Goal: Task Accomplishment & Management: Manage account settings

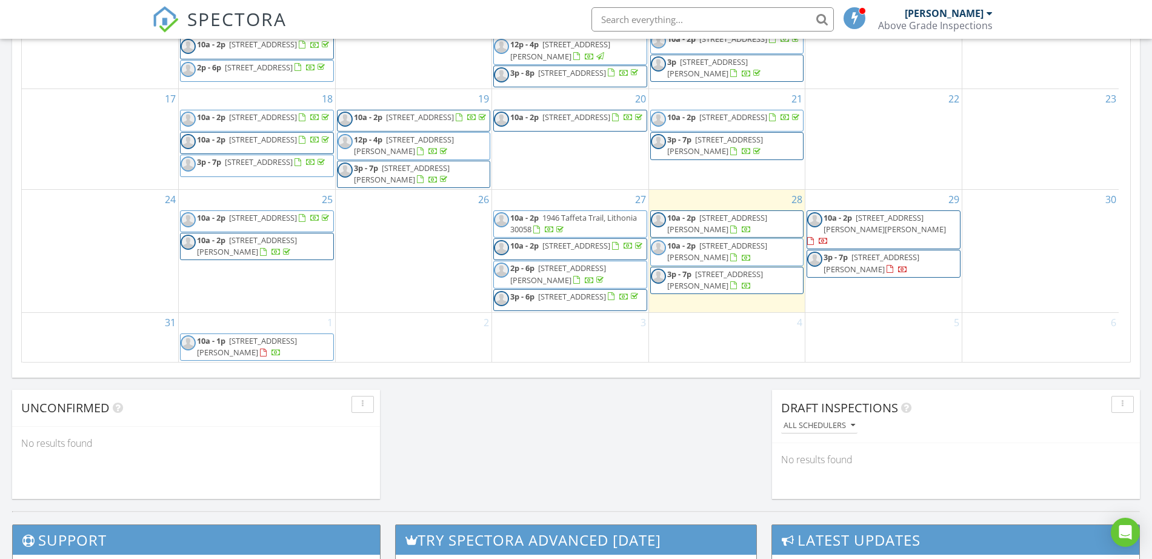
scroll to position [758, 0]
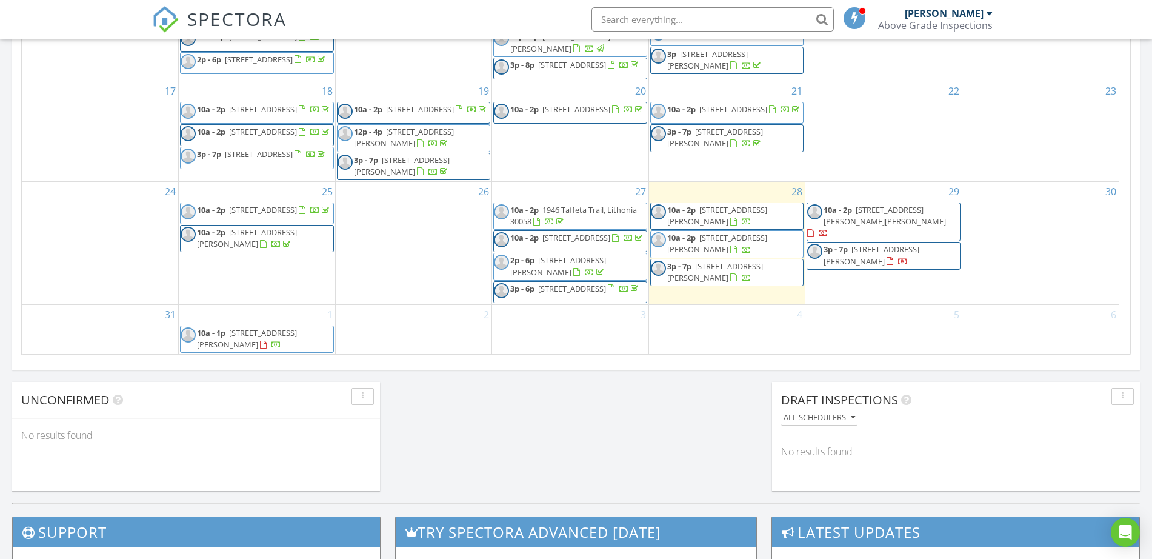
click at [911, 244] on span "2378 Green Forrest Dr, Decatur 30032" at bounding box center [872, 255] width 96 height 22
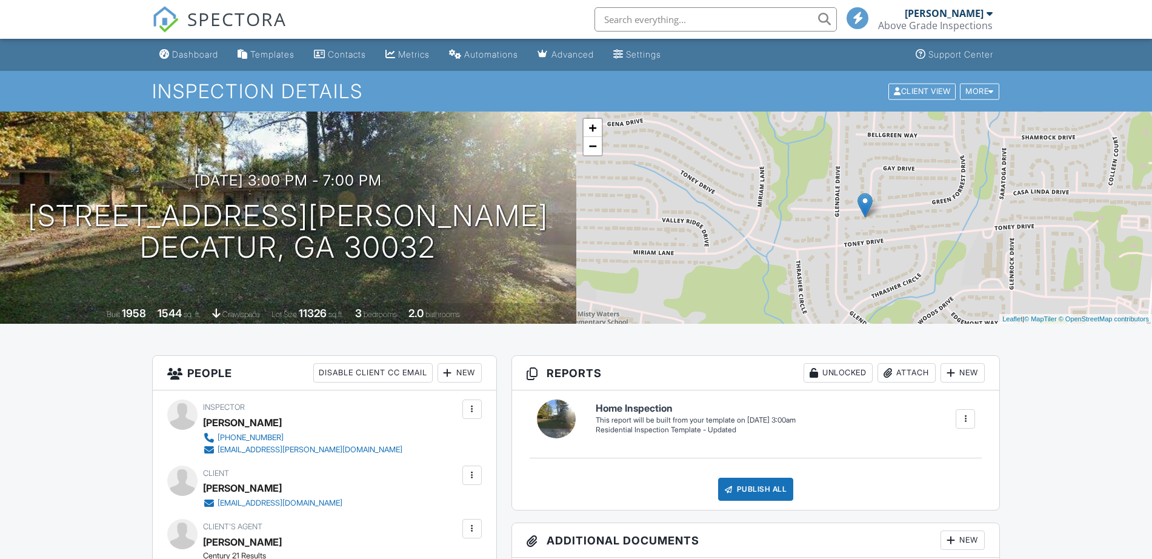
click at [342, 209] on h1 "2378 Green Forrest Dr Decatur, GA 30032" at bounding box center [288, 232] width 521 height 64
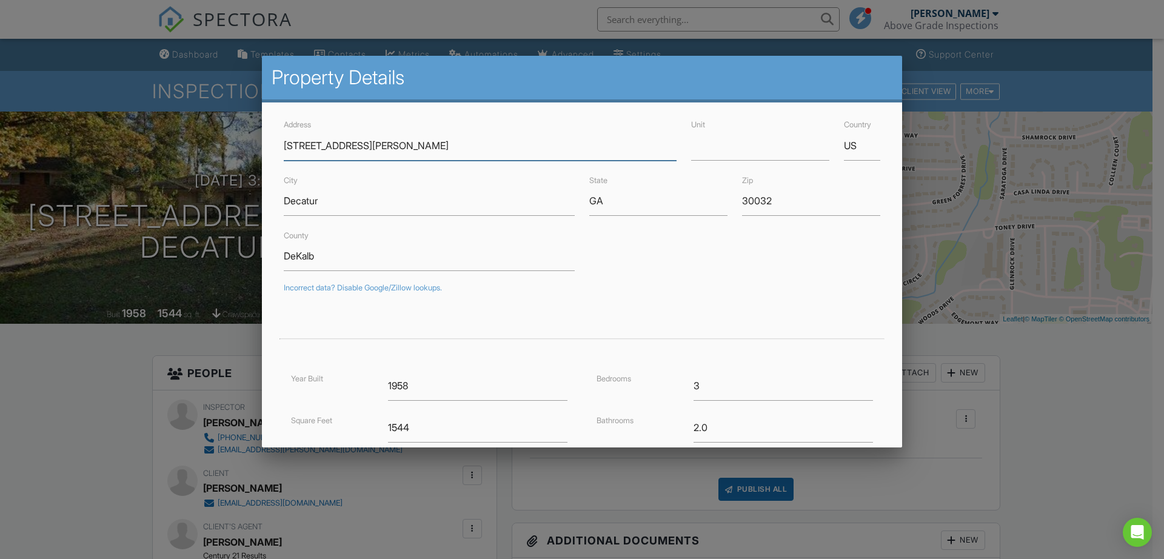
paste input "3666 Elkridge Dr, Decatur, GA 30032, USA"
drag, startPoint x: 361, startPoint y: 144, endPoint x: 568, endPoint y: 161, distance: 207.3
click at [568, 161] on form "Address 3666 Elkridge Dr, Decatur, GA 30032, USA Unit Country US City Decatur S…" at bounding box center [581, 376] width 611 height 518
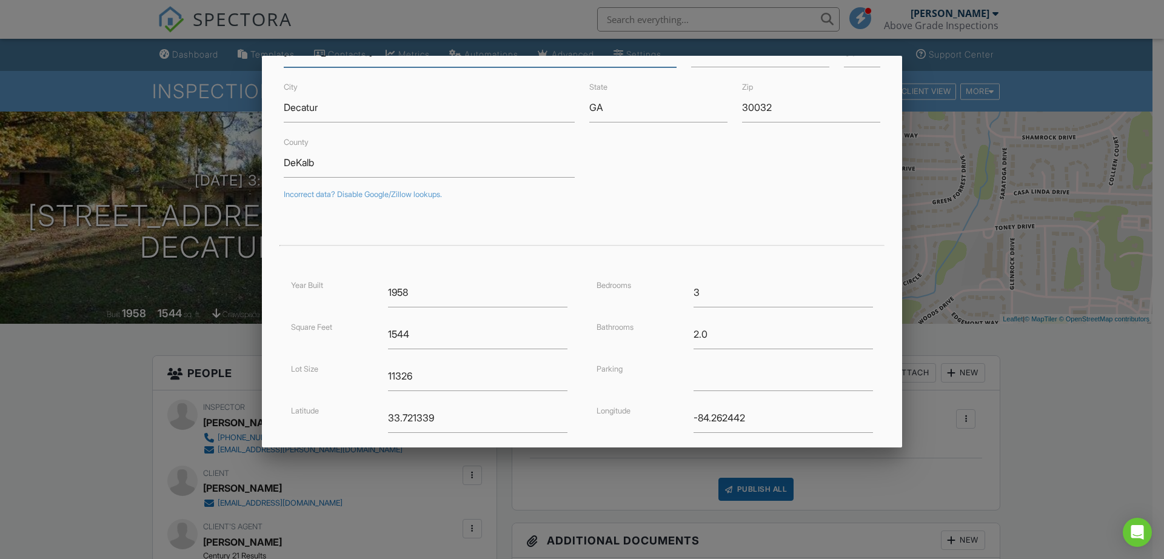
scroll to position [215, 0]
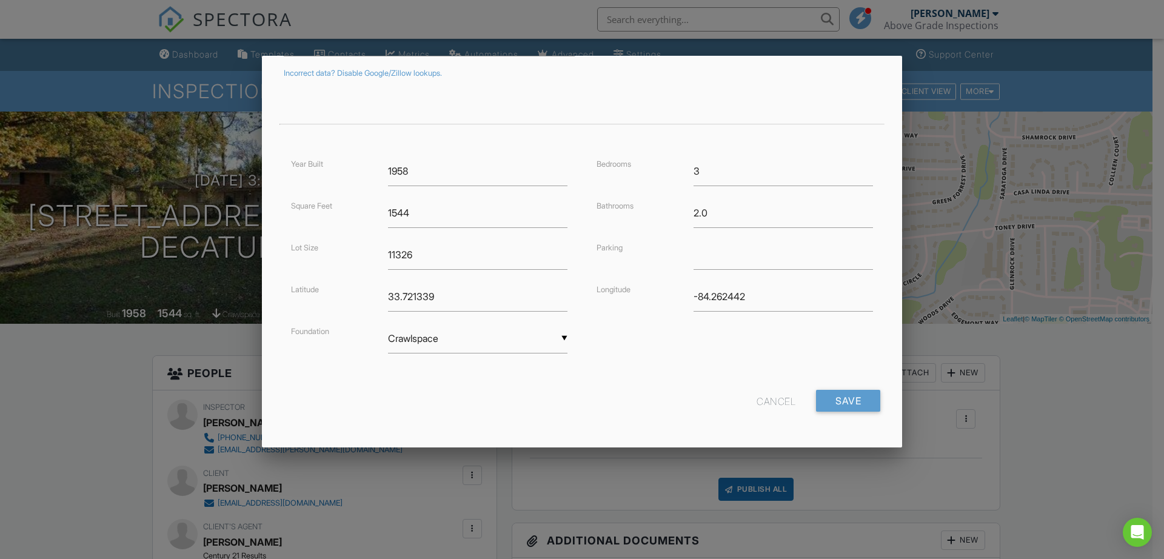
type input "[STREET_ADDRESS]"
drag, startPoint x: 754, startPoint y: 289, endPoint x: 505, endPoint y: 289, distance: 249.1
click at [505, 289] on div "Year Built 1958 Square Feet 1544 Lot Size 11326 Latitude 33.721339 Foundation ▼…" at bounding box center [581, 266] width 611 height 221
type input "33.7244769"
type input "-84.23978939999999"
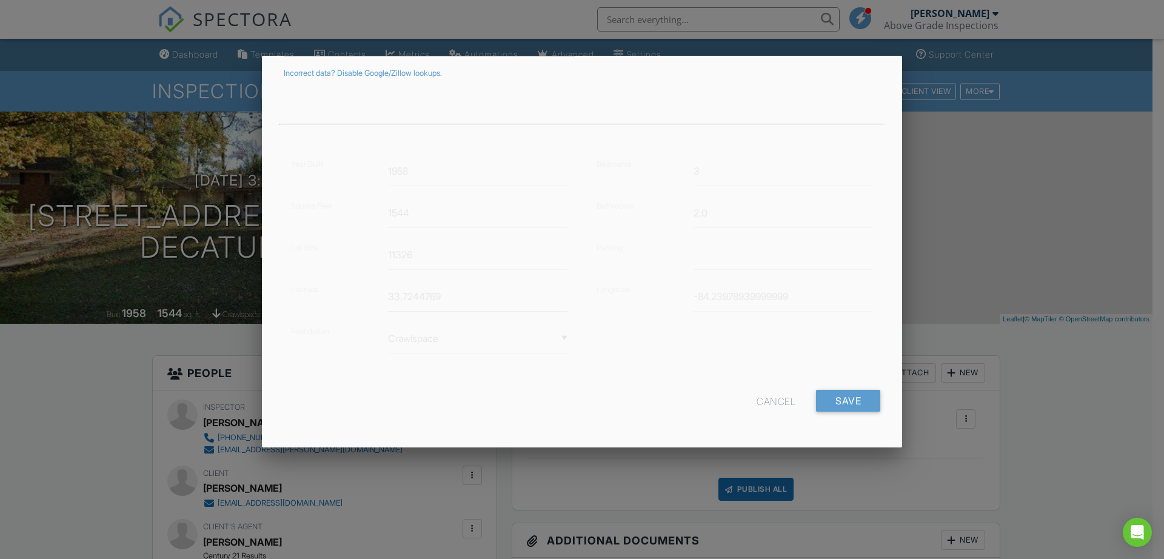
drag, startPoint x: 507, startPoint y: 287, endPoint x: 129, endPoint y: 290, distance: 378.2
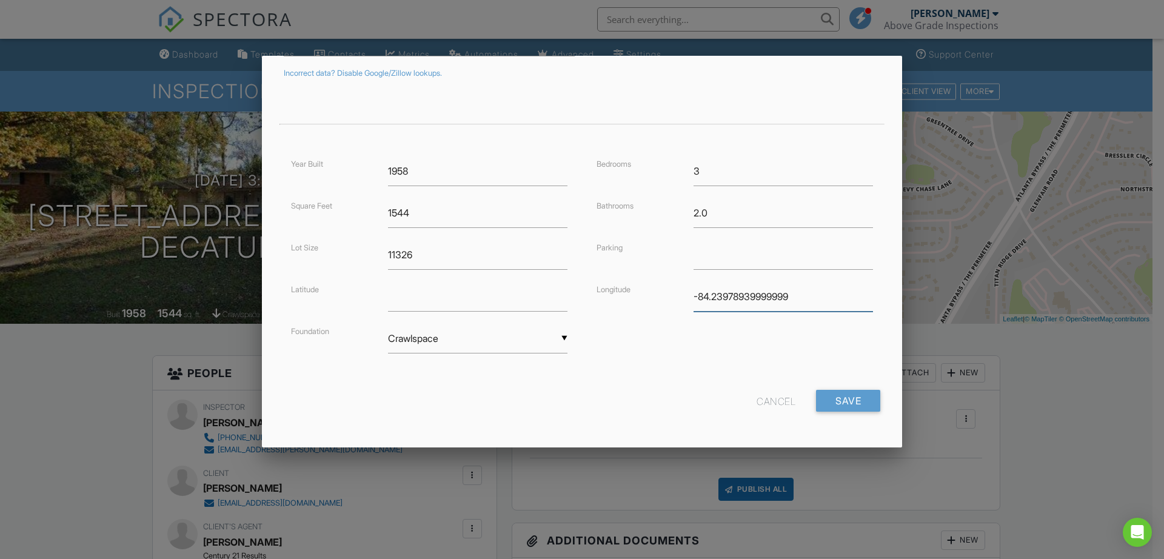
drag, startPoint x: 809, startPoint y: 300, endPoint x: 375, endPoint y: 309, distance: 434.6
click at [351, 298] on div "Year Built 1958 Square Feet 1544 Lot Size 11326 Latitude Foundation ▼ Crawlspac…" at bounding box center [581, 266] width 611 height 221
click at [817, 393] on input "Save" at bounding box center [848, 401] width 64 height 22
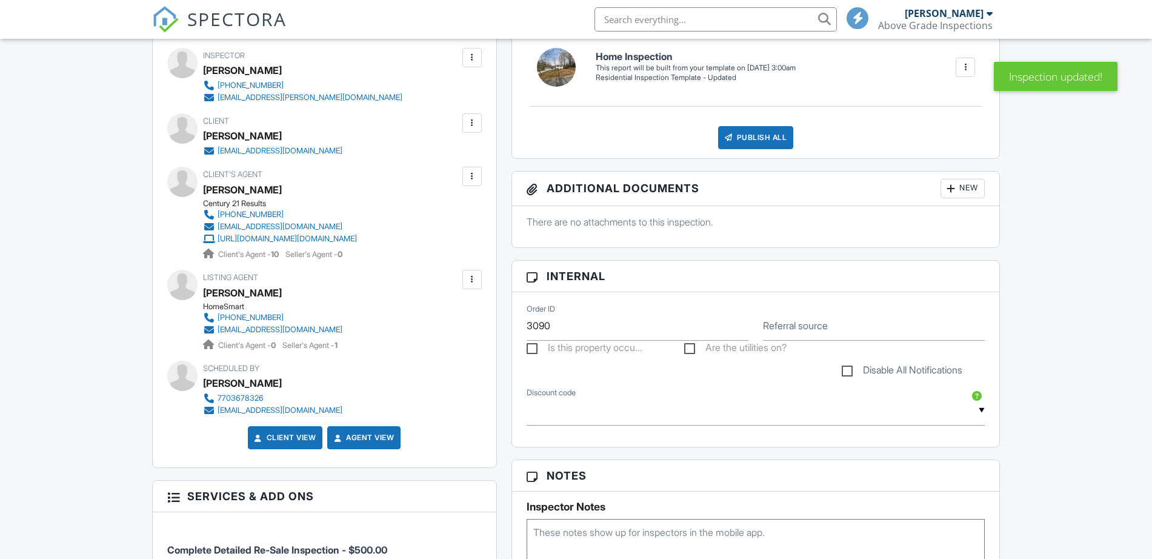
click at [475, 284] on div at bounding box center [472, 279] width 12 height 12
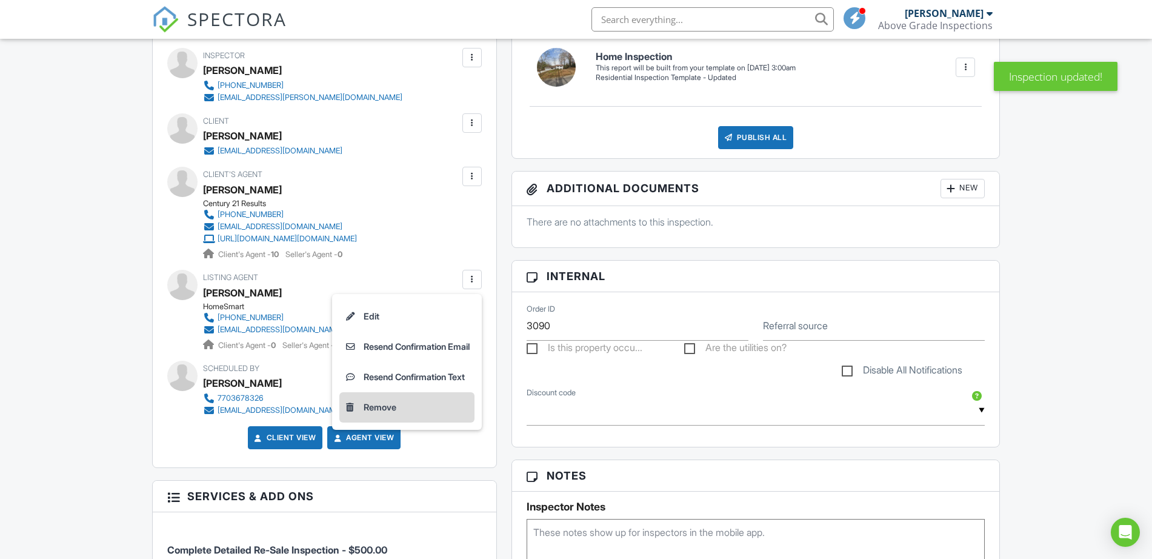
click at [373, 413] on li "Remove" at bounding box center [406, 407] width 135 height 30
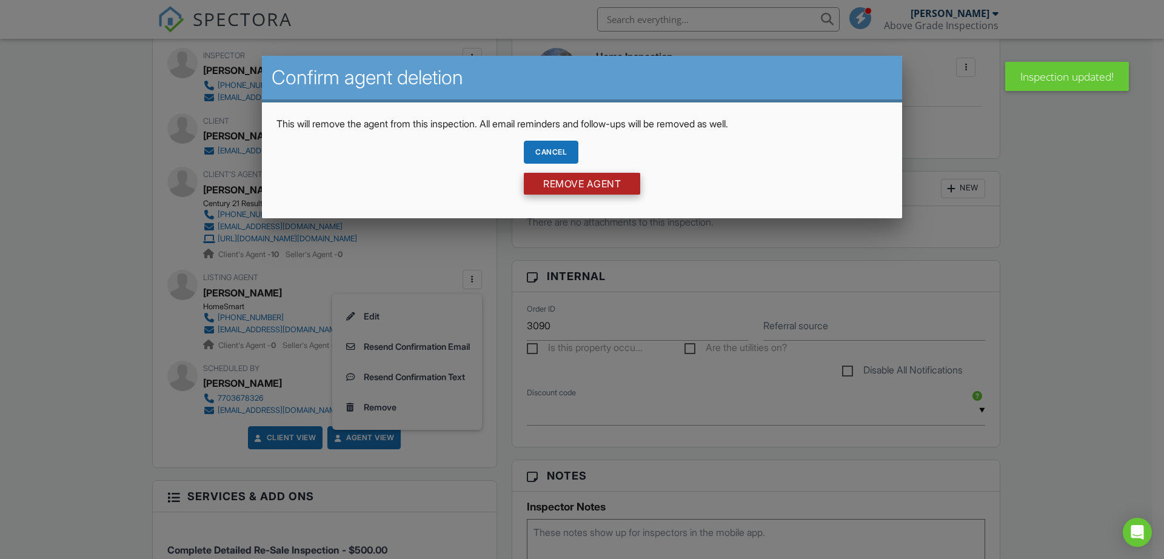
click at [588, 178] on input "Remove Agent" at bounding box center [582, 184] width 116 height 22
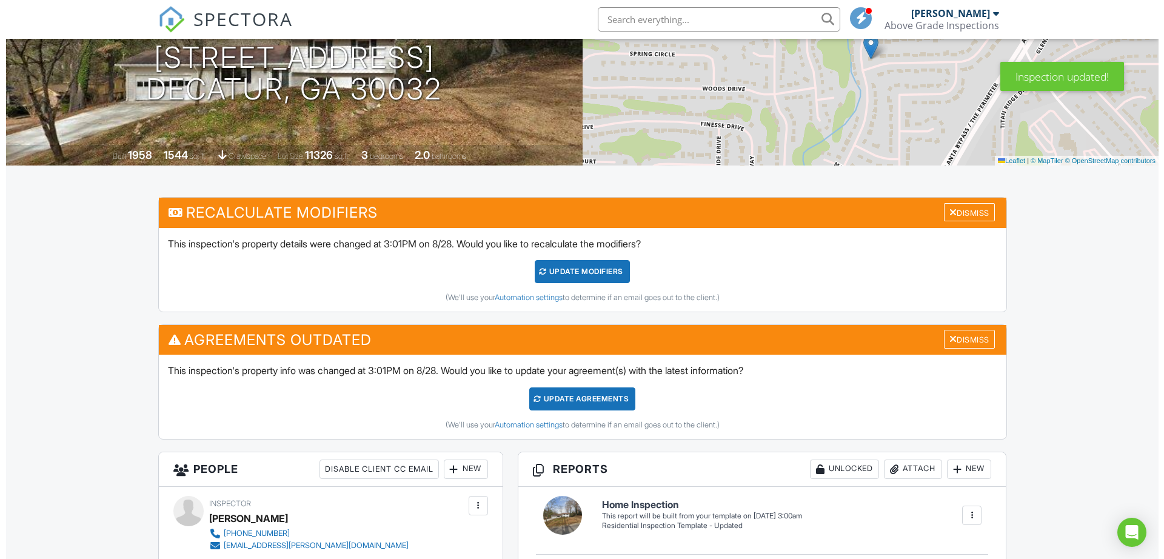
scroll to position [455, 0]
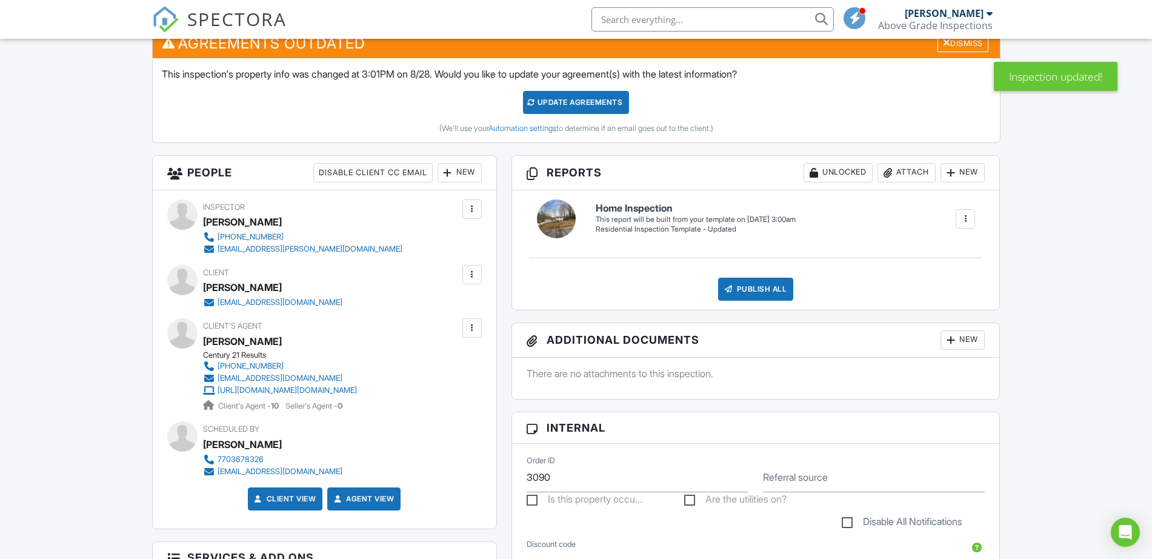
click at [453, 163] on div "New" at bounding box center [460, 172] width 44 height 19
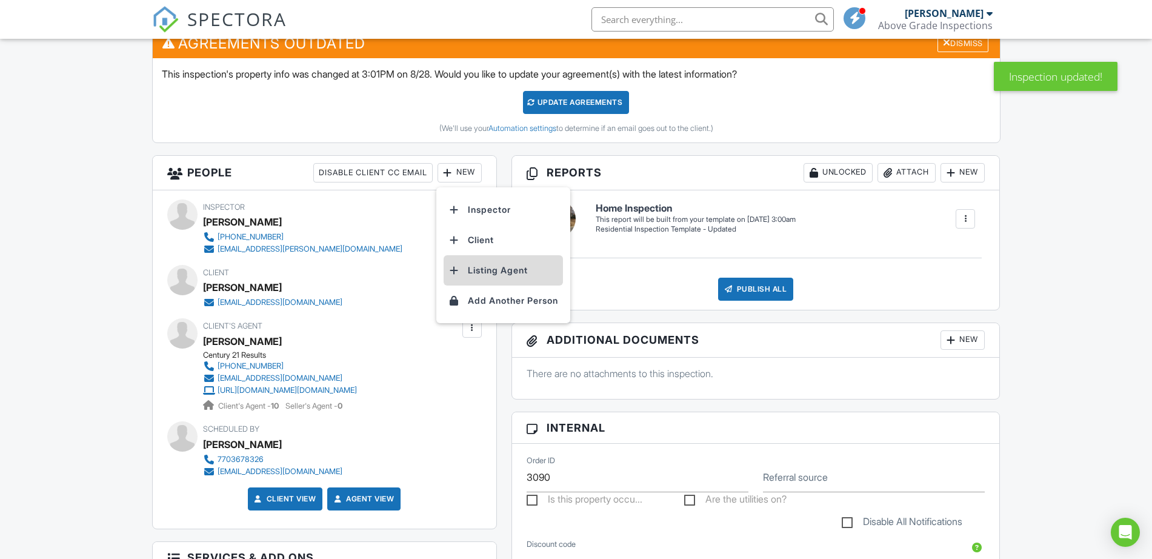
click at [470, 261] on li "Listing Agent" at bounding box center [503, 270] width 119 height 30
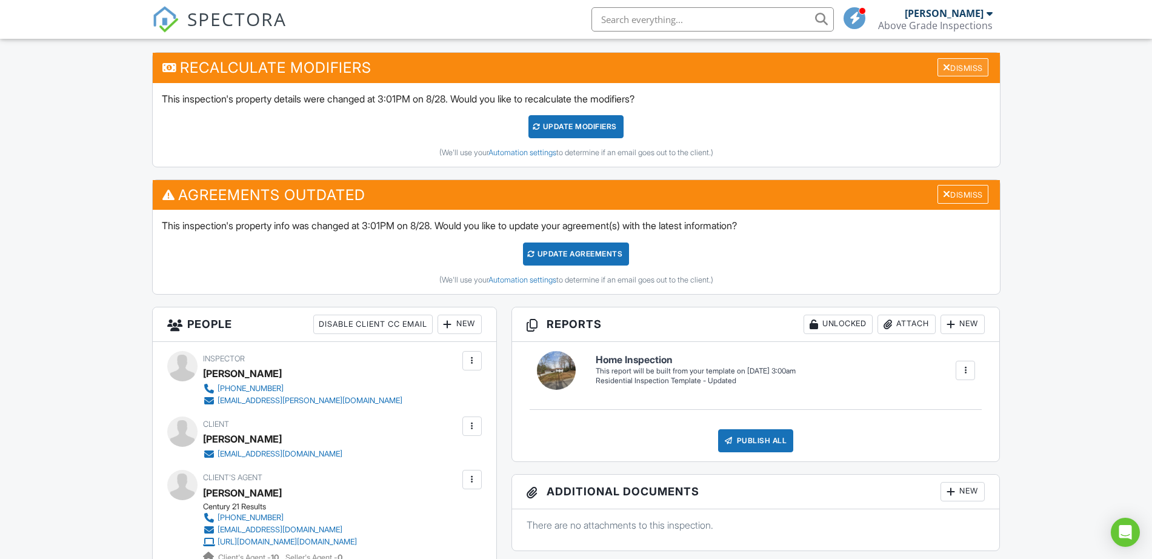
click at [967, 70] on div "Dismiss" at bounding box center [963, 67] width 51 height 19
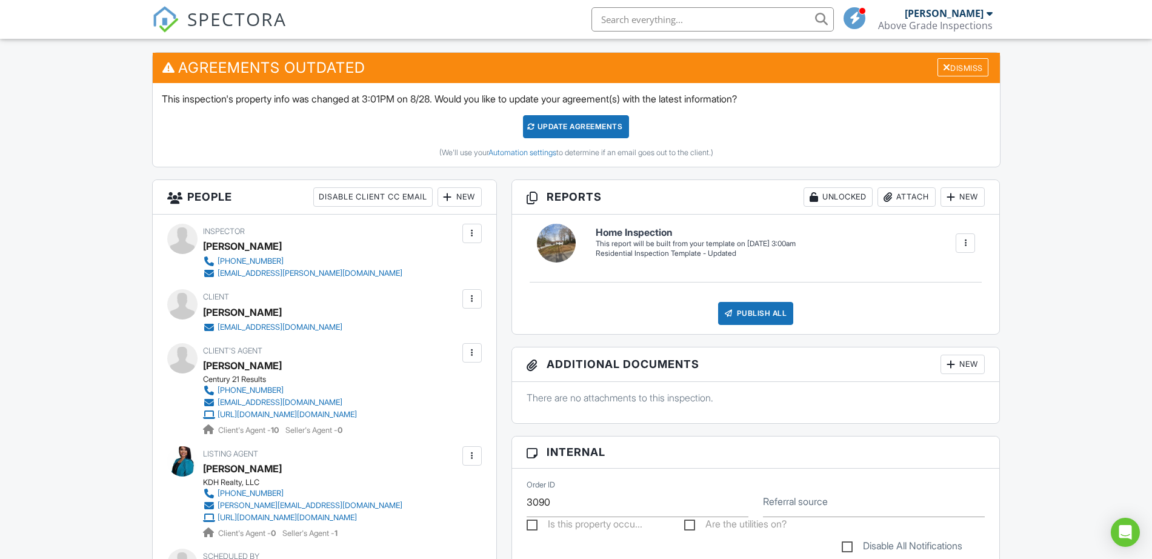
click at [585, 136] on div "Update Agreements" at bounding box center [576, 126] width 106 height 23
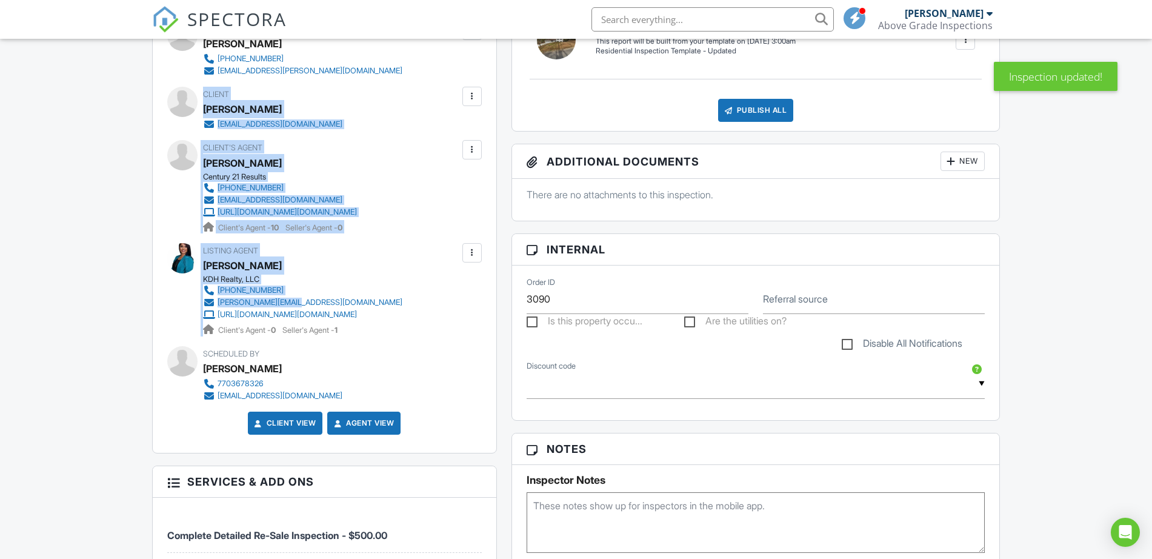
drag, startPoint x: 235, startPoint y: 128, endPoint x: 380, endPoint y: 313, distance: 235.2
click at [380, 313] on div "Inspector Lynn Boissoneault 678-896-8810 abovegradeinspections.lynn@gmail.com M…" at bounding box center [325, 232] width 344 height 441
